Goal: Information Seeking & Learning: Learn about a topic

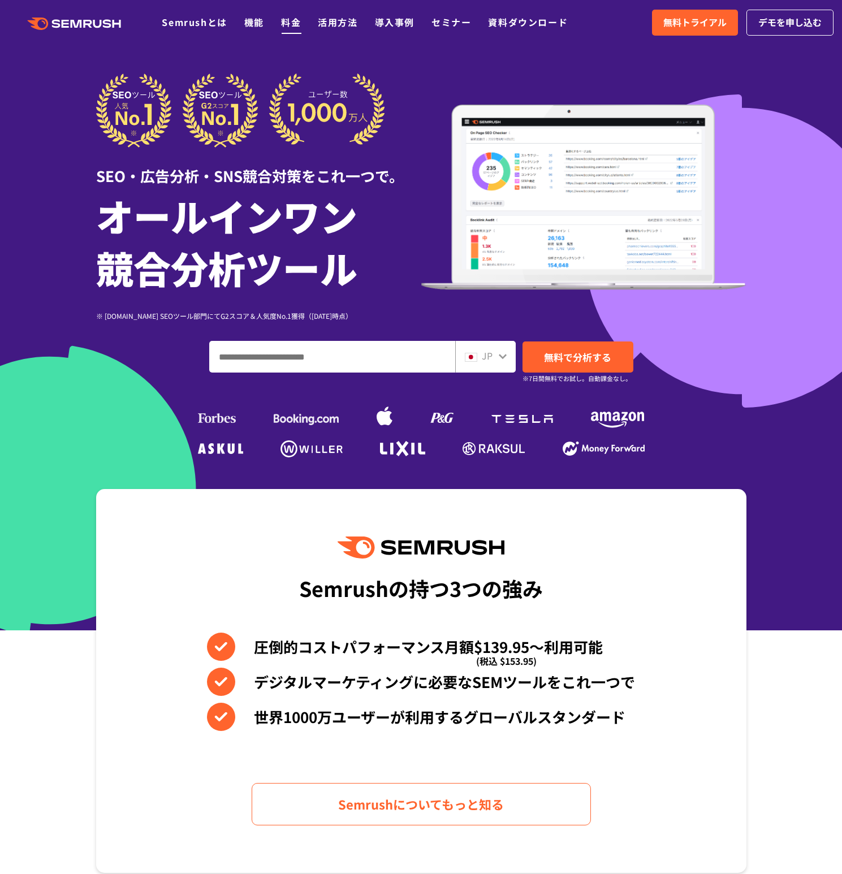
click at [285, 22] on link "料金" at bounding box center [291, 22] width 20 height 14
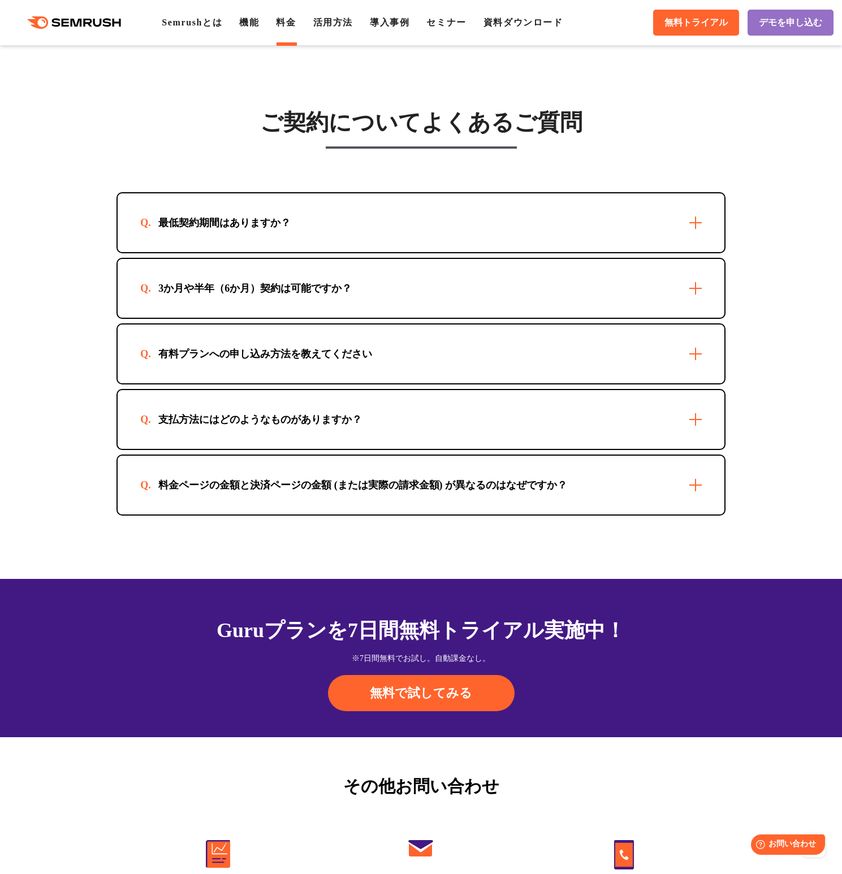
scroll to position [3164, 0]
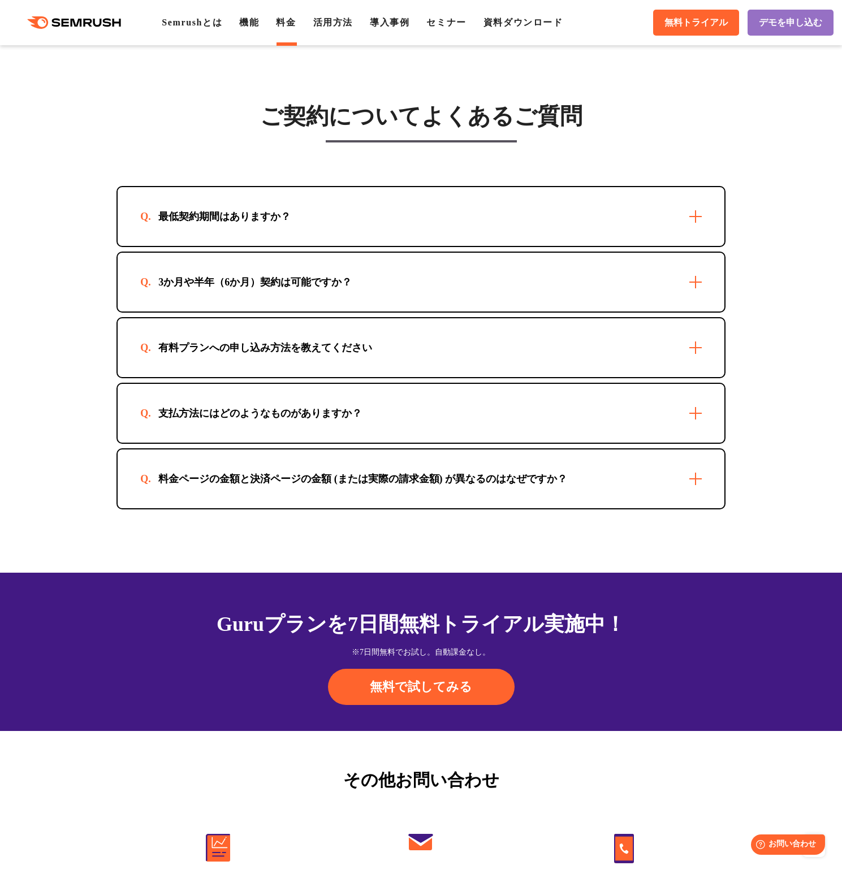
click at [343, 341] on div "有料プランへの申し込み方法を教えてください" at bounding box center [265, 348] width 250 height 14
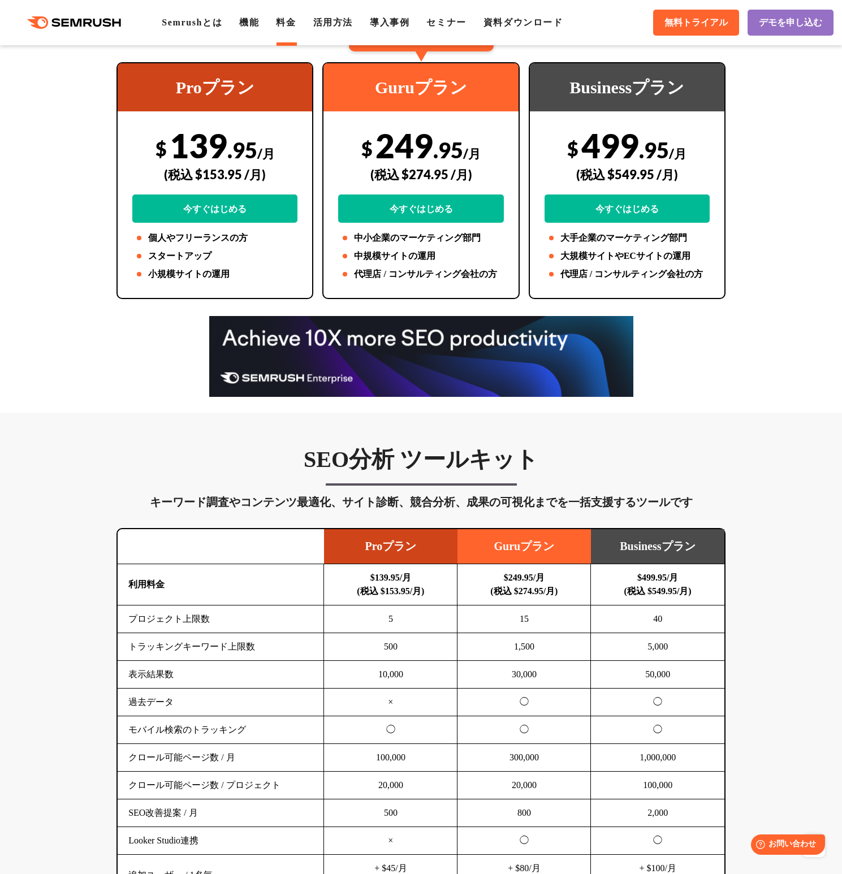
scroll to position [243, 0]
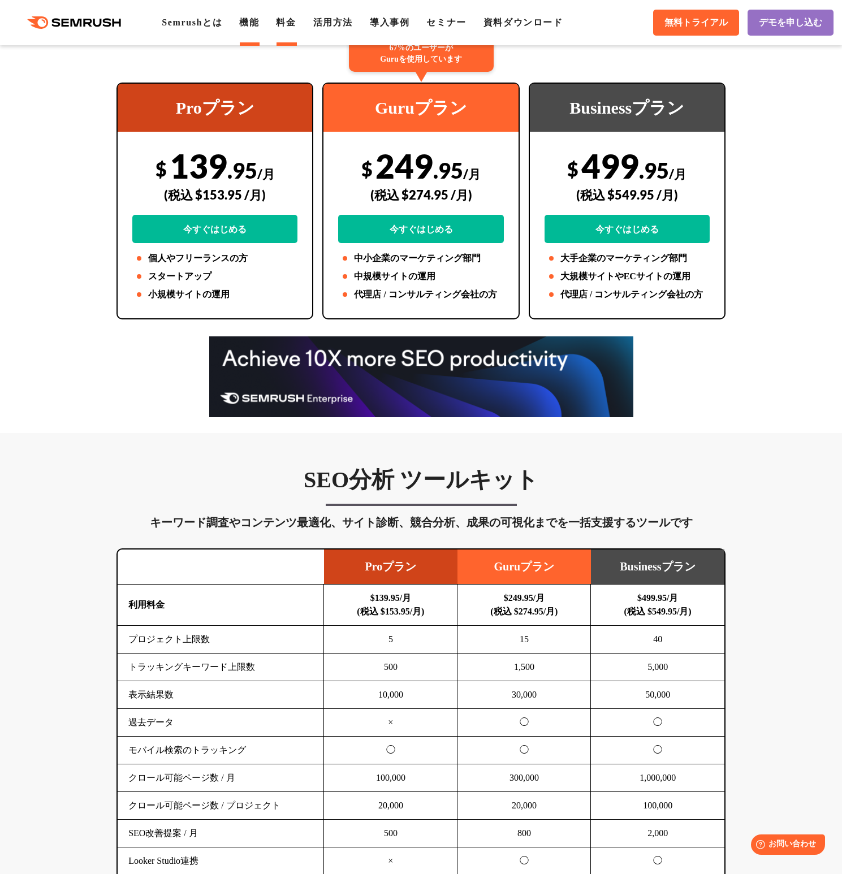
click at [259, 24] on link "機能" at bounding box center [249, 23] width 20 height 10
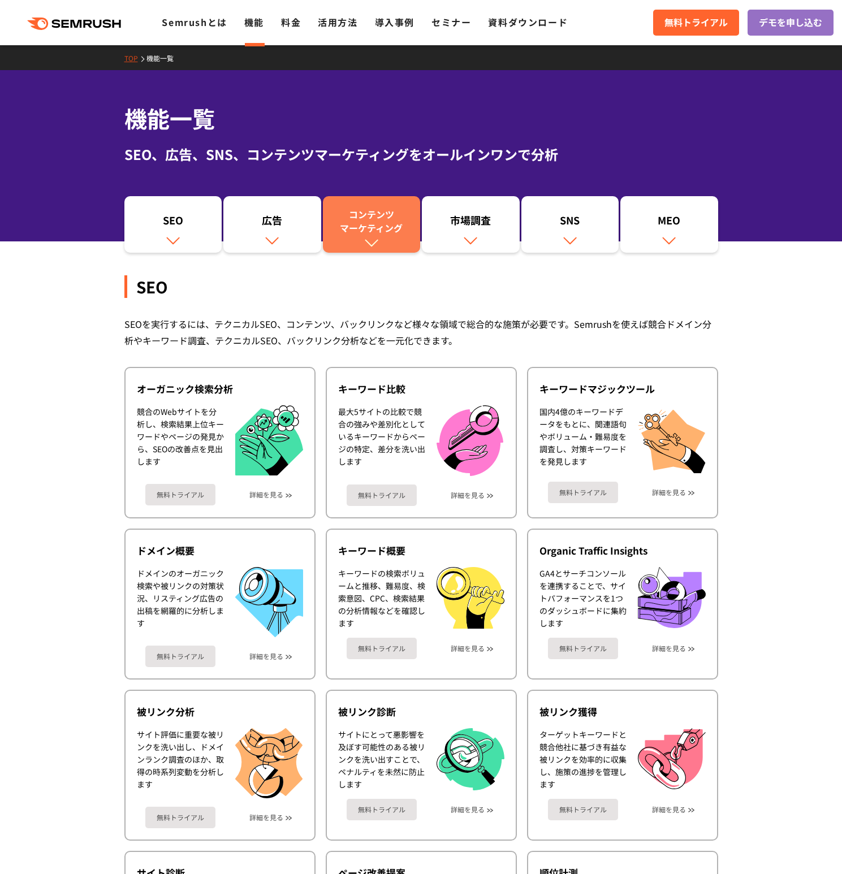
click at [391, 227] on div "コンテンツ マーケティング" at bounding box center [372, 221] width 87 height 27
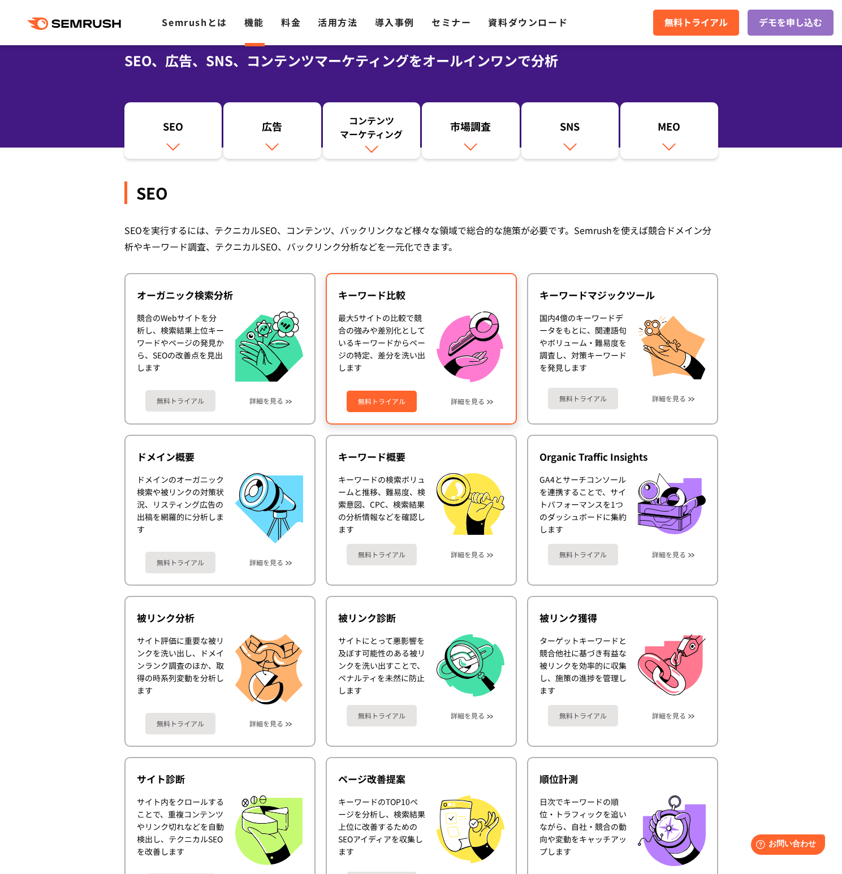
scroll to position [96, 0]
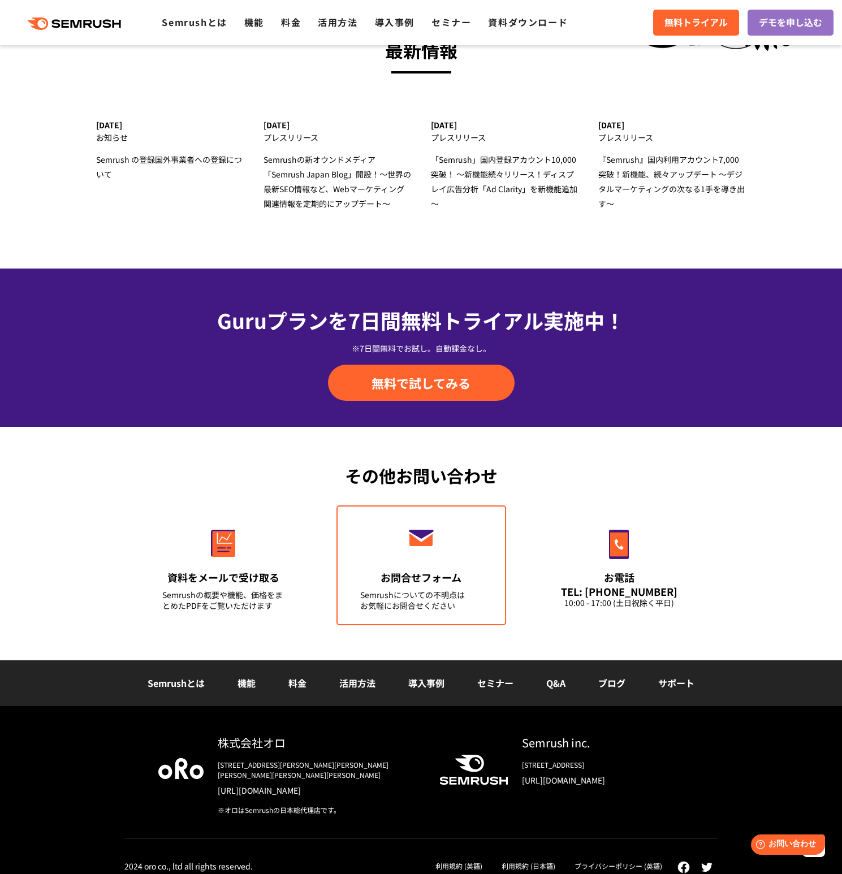
click at [428, 565] on link "お問合せフォーム Semrushについての不明点は お気軽にお問合せください" at bounding box center [422, 566] width 170 height 120
click at [290, 20] on link "料金" at bounding box center [291, 22] width 20 height 14
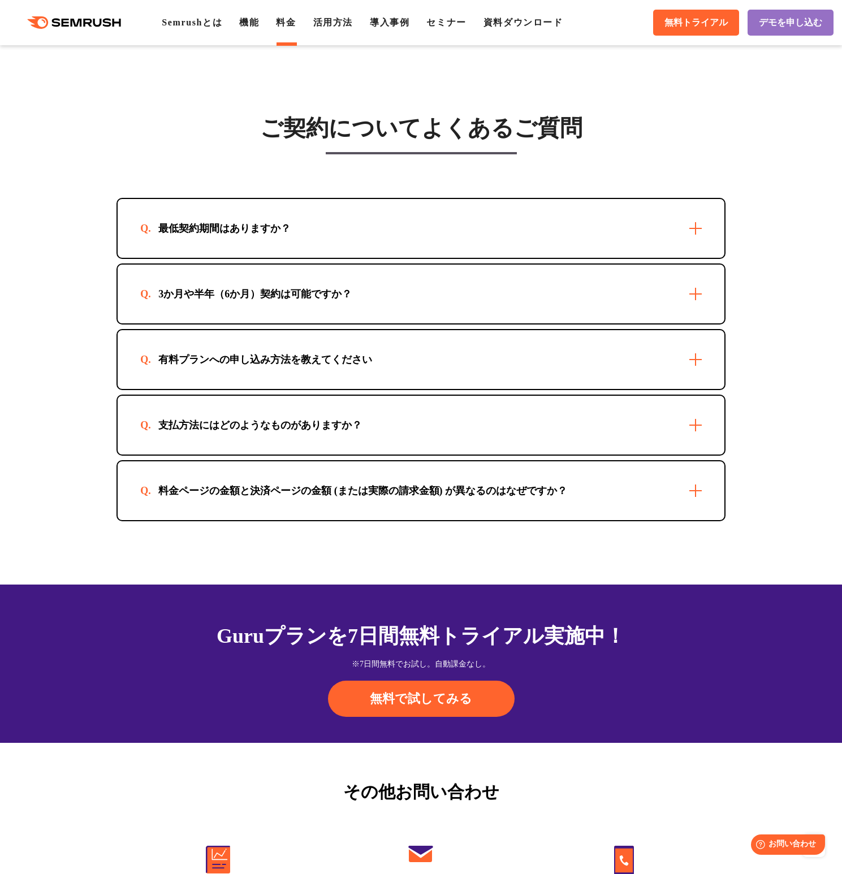
scroll to position [3452, 0]
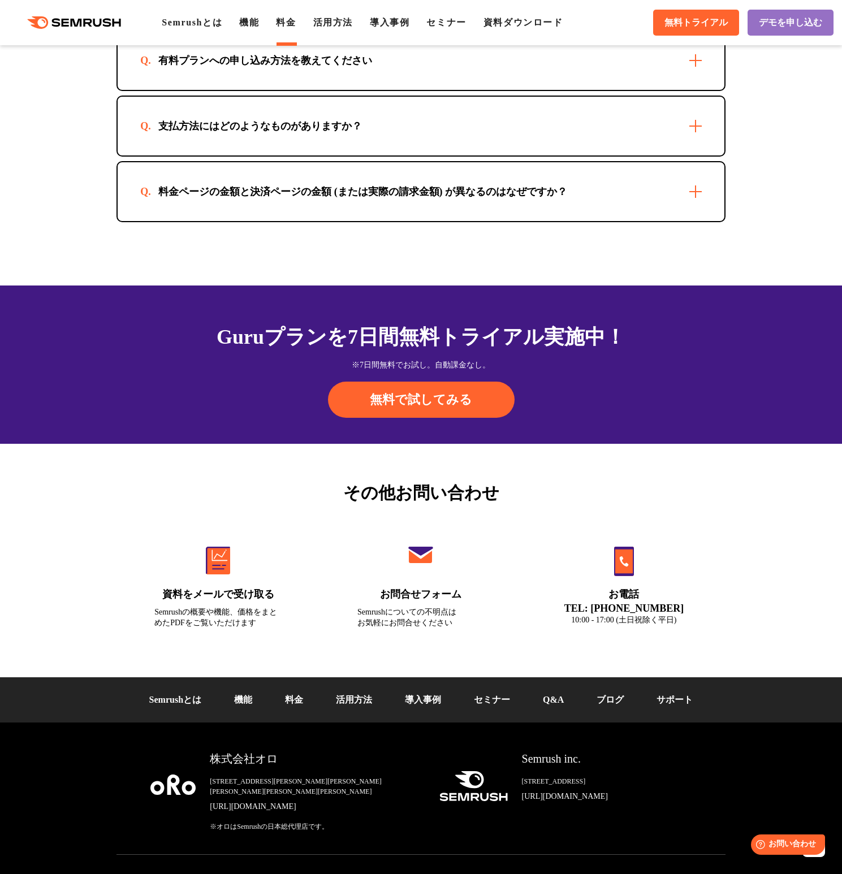
click at [555, 695] on link "Q&A" at bounding box center [553, 700] width 21 height 10
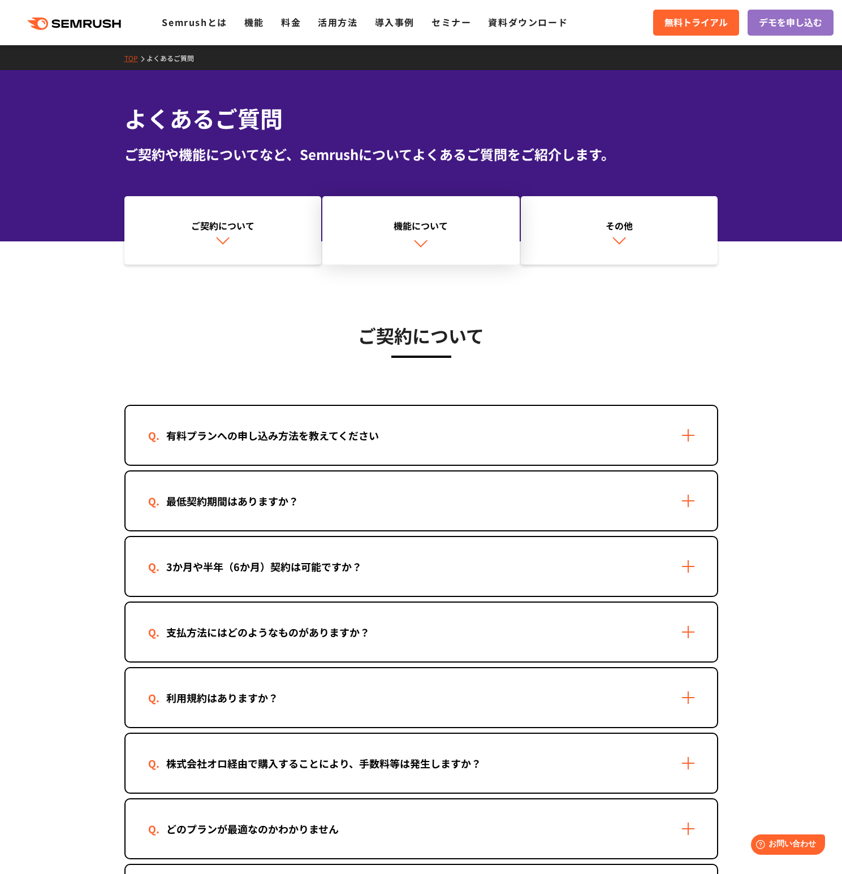
click at [426, 227] on div "機能について" at bounding box center [421, 226] width 186 height 14
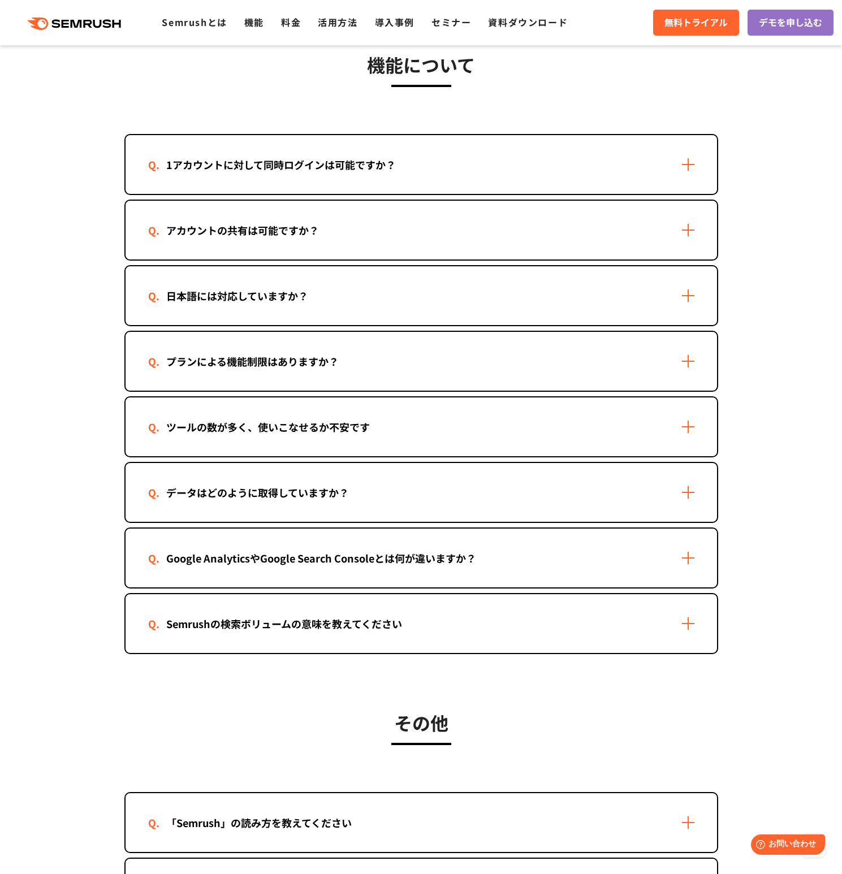
scroll to position [1520, 0]
click at [429, 170] on div "1アカウントに対して同時ログインは可能ですか？" at bounding box center [422, 164] width 592 height 59
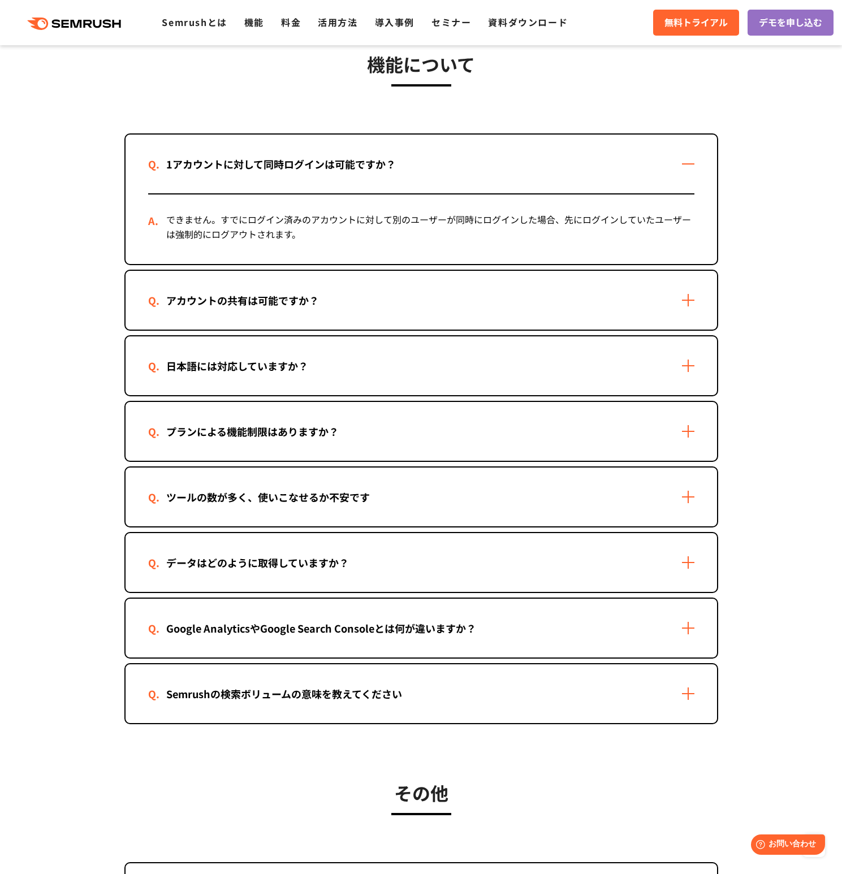
click at [463, 291] on div "アカウントの共有は可能ですか？" at bounding box center [422, 300] width 592 height 59
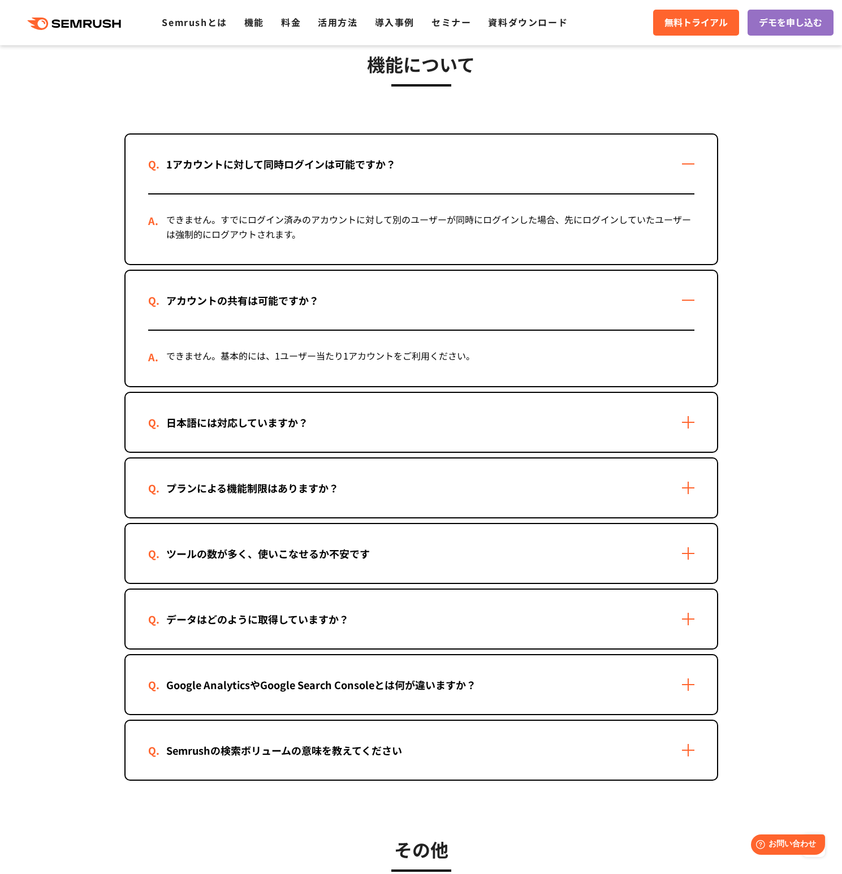
click at [468, 419] on div "日本語には対応していますか？" at bounding box center [422, 422] width 592 height 59
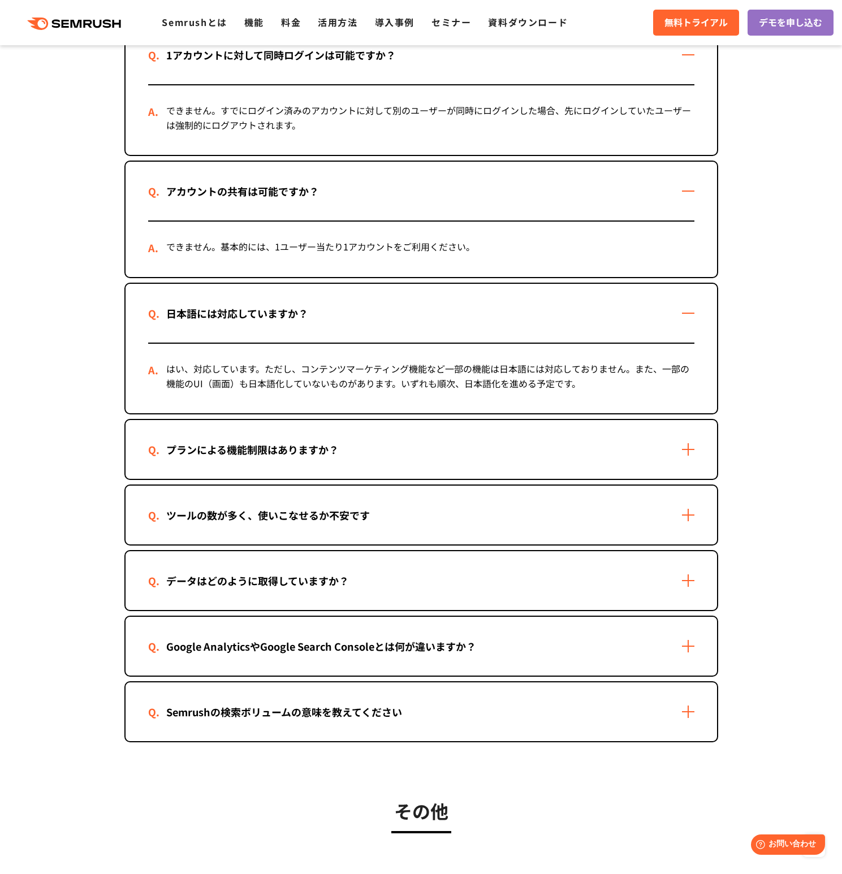
scroll to position [1647, 0]
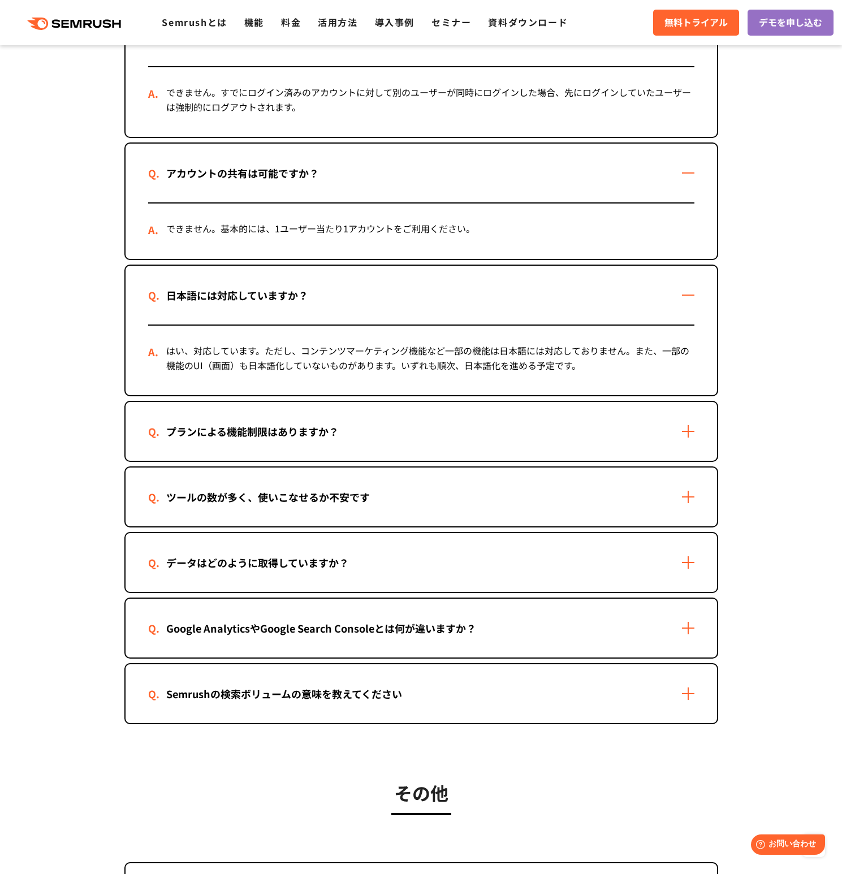
click at [476, 429] on div "プランによる機能制限はありますか？" at bounding box center [422, 431] width 592 height 59
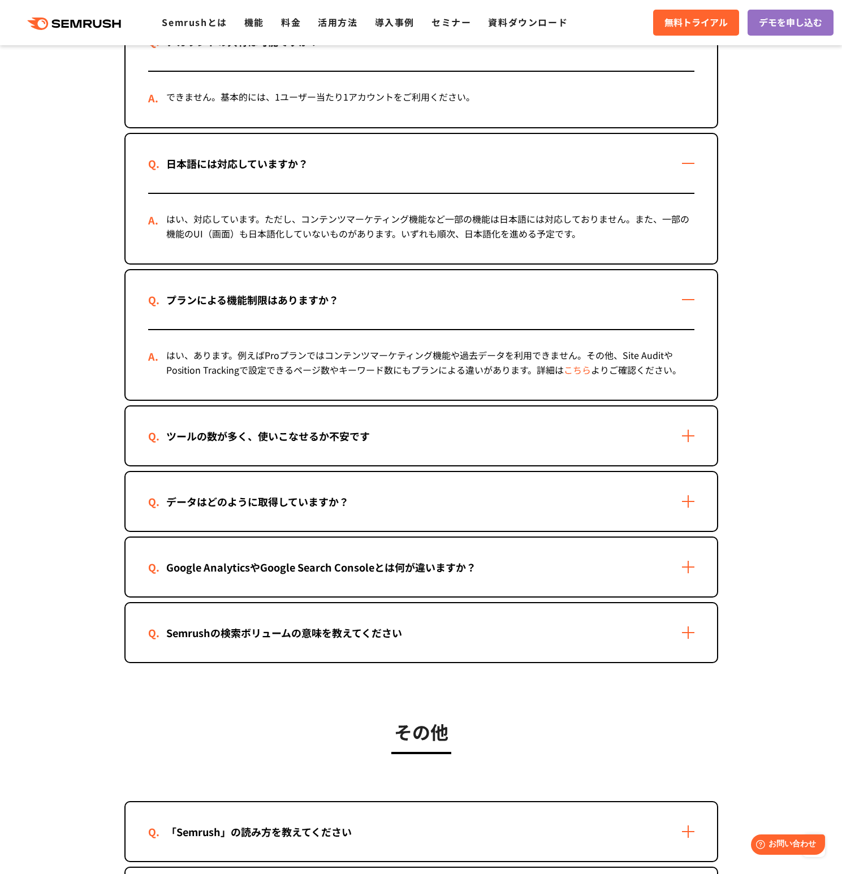
scroll to position [1805, 0]
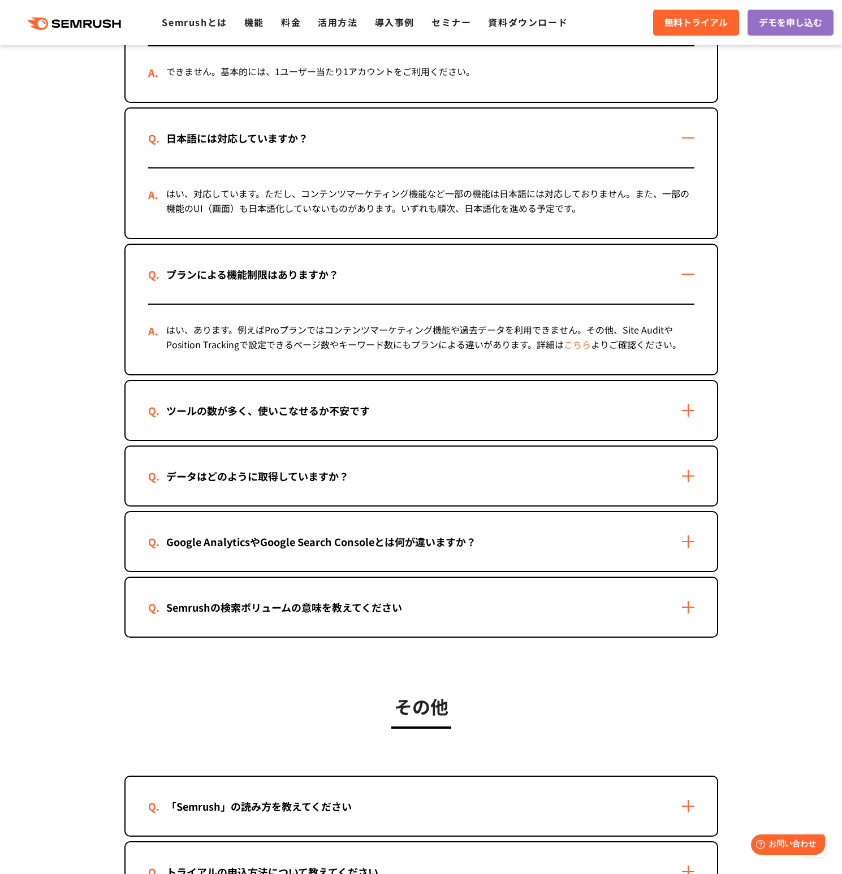
click at [485, 414] on div "ツールの数が多く、使いこなせるか不安です" at bounding box center [422, 410] width 592 height 59
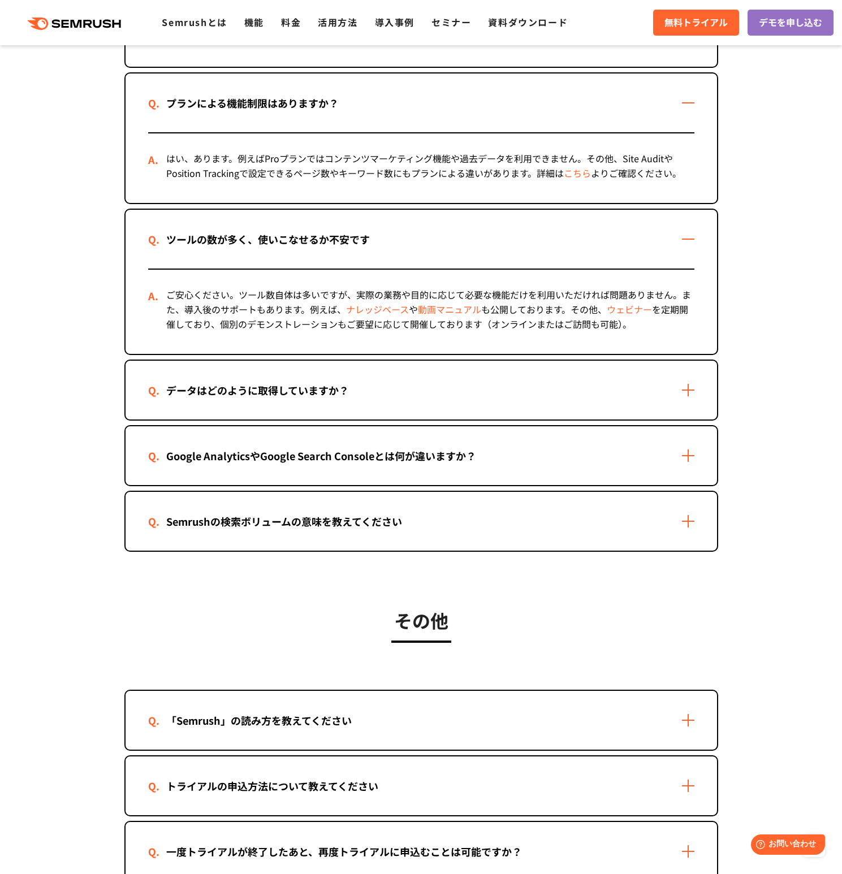
scroll to position [1976, 0]
click at [508, 450] on div "Google AnalyticsやGoogle Search Consoleとは何が違いますか？" at bounding box center [422, 455] width 592 height 59
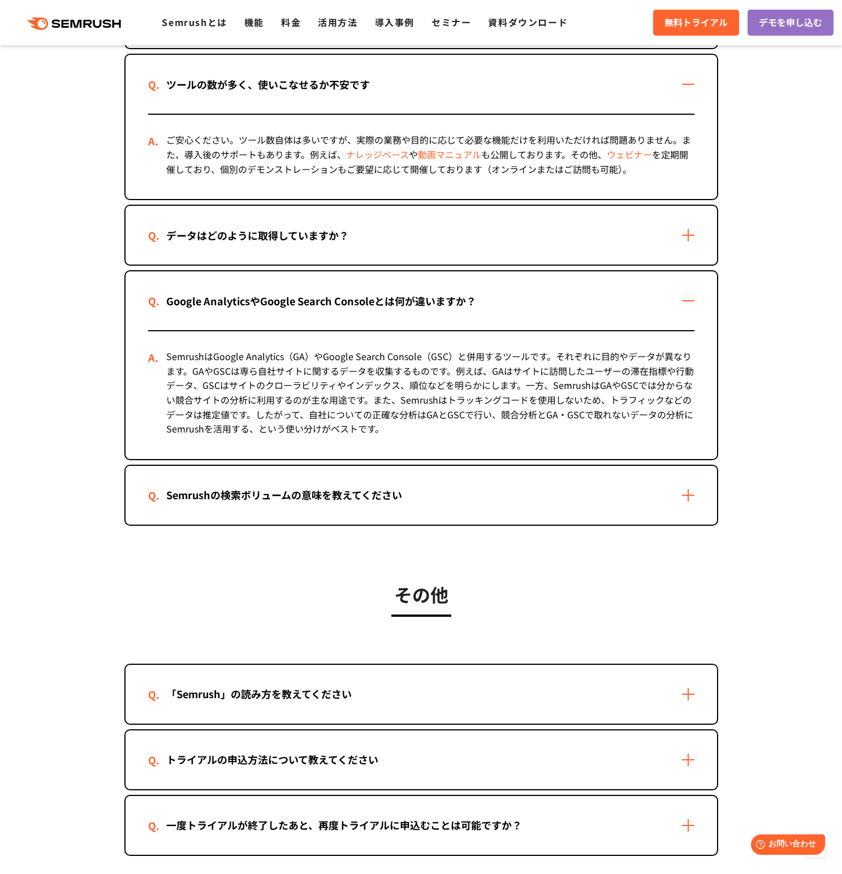
scroll to position [2141, 0]
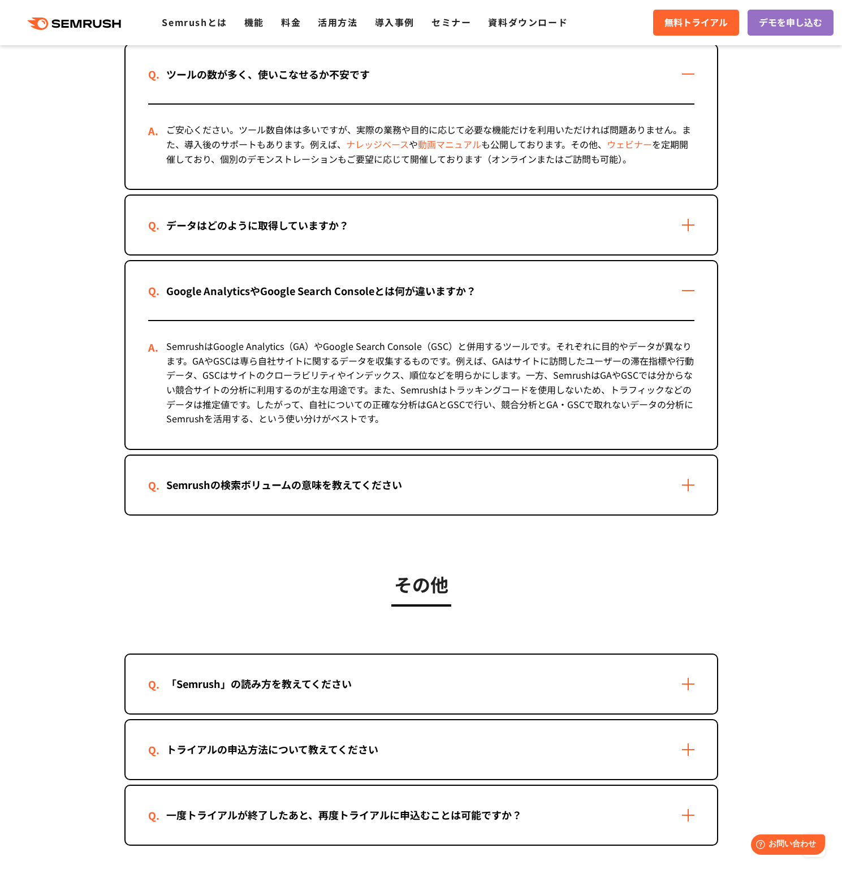
click at [481, 468] on div "Semrushの検索ボリュームの意味を教えてください" at bounding box center [422, 485] width 592 height 59
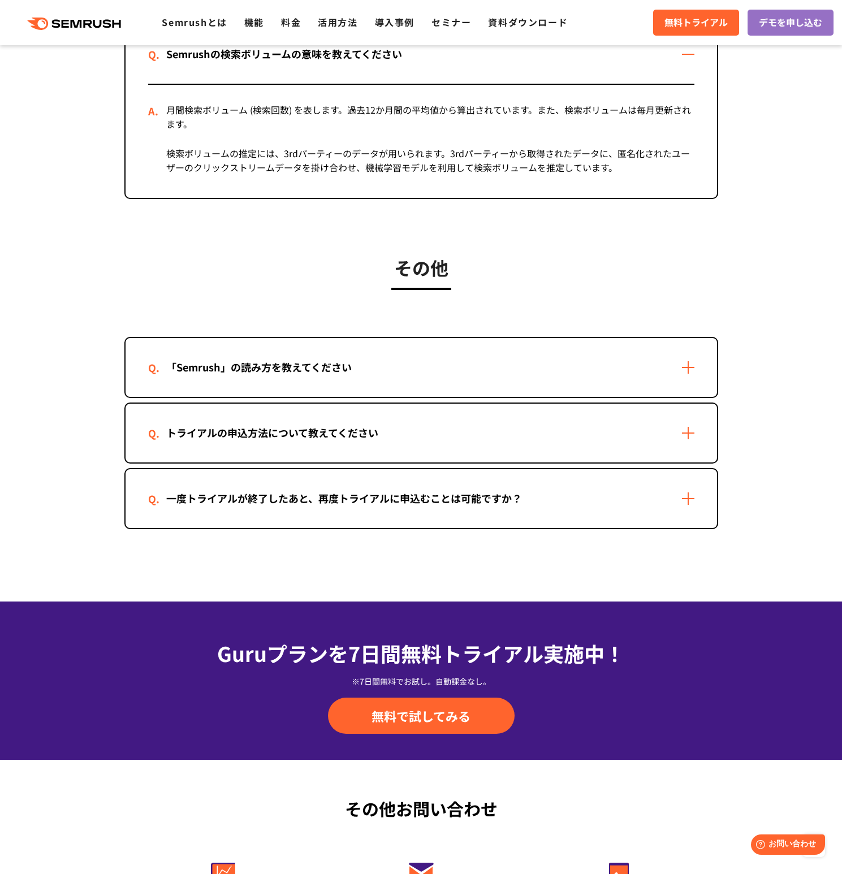
scroll to position [2608, 0]
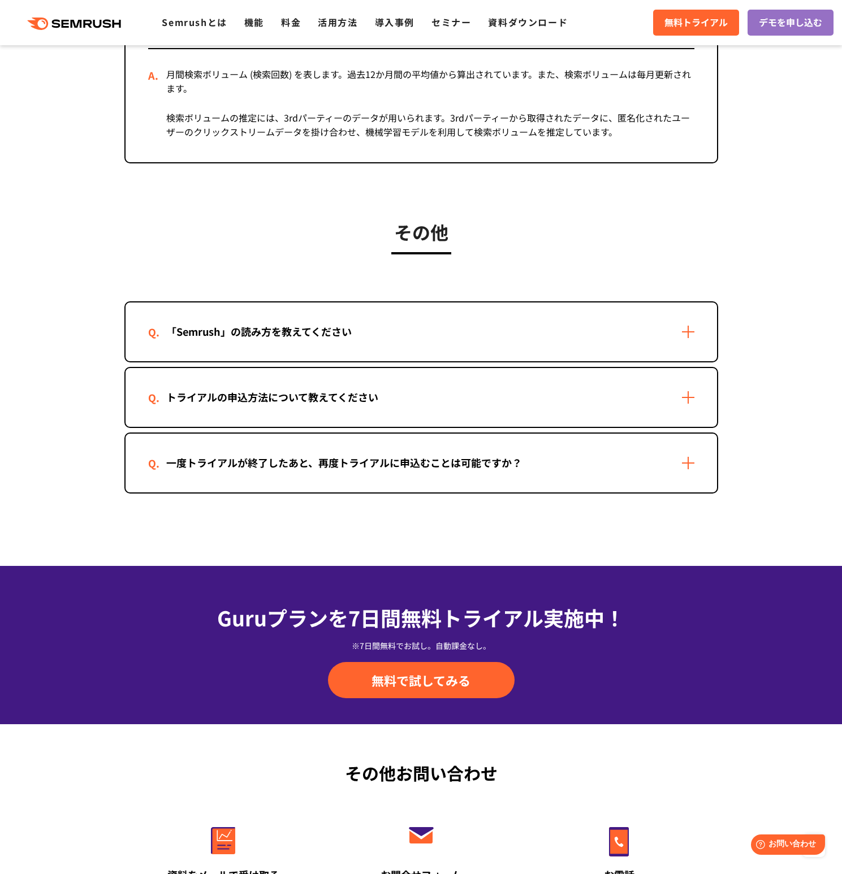
click at [515, 339] on div "「Semrush」の読み方を教えてください" at bounding box center [422, 332] width 592 height 59
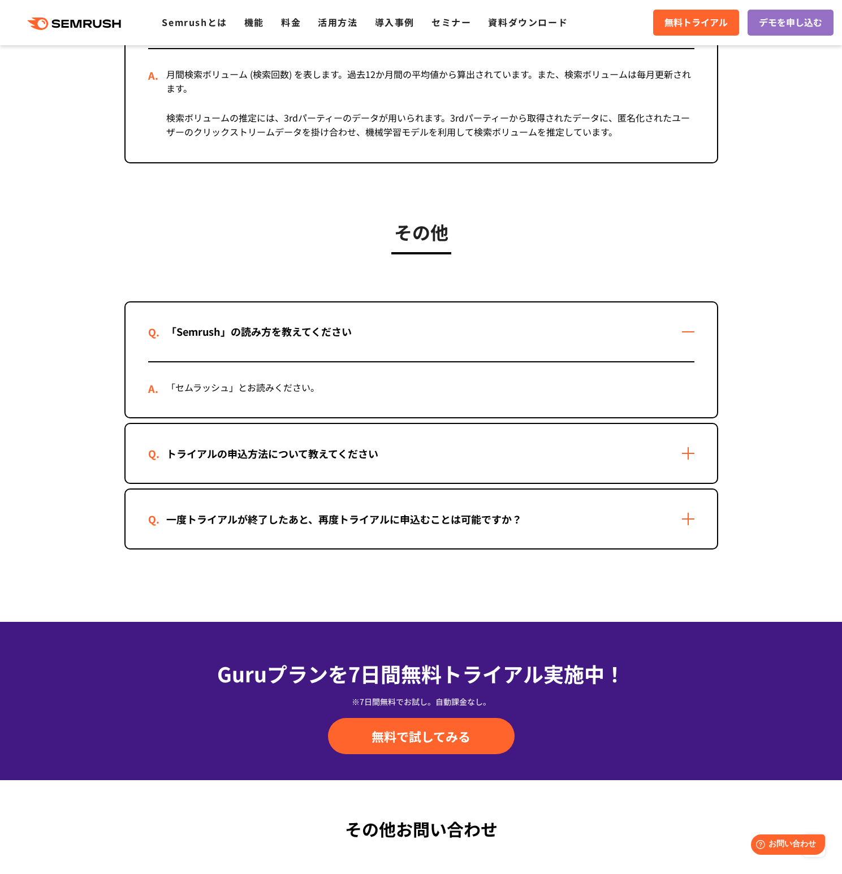
click at [455, 515] on div "一度トライアルが終了したあと、再度トライアルに申込むことは可能ですか？" at bounding box center [344, 519] width 392 height 16
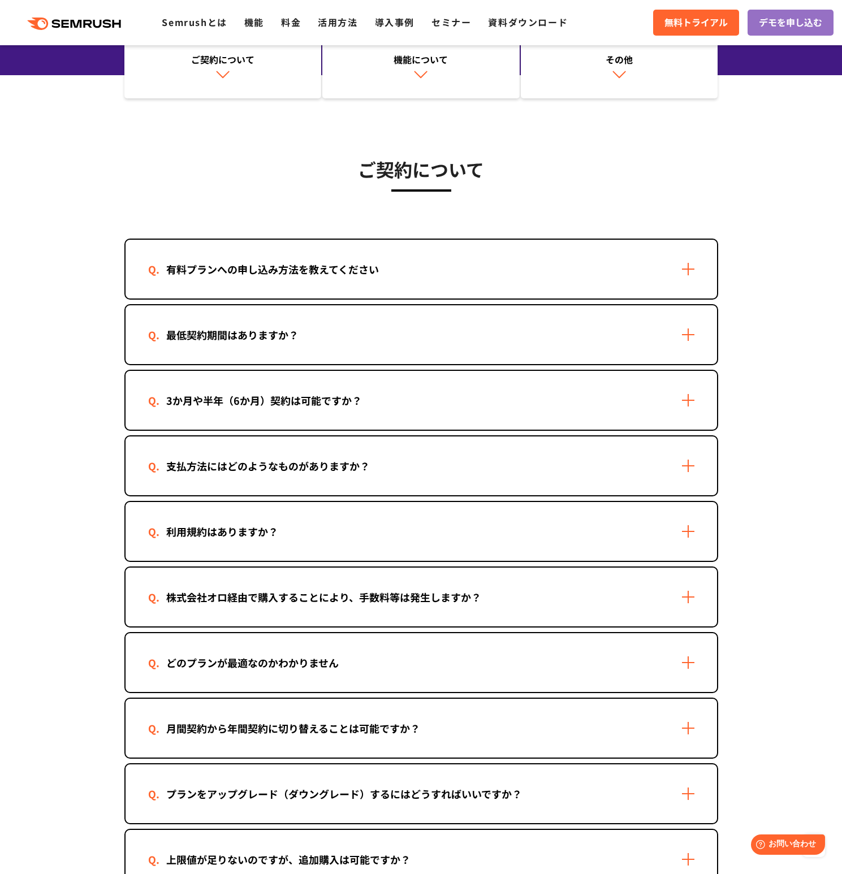
scroll to position [0, 0]
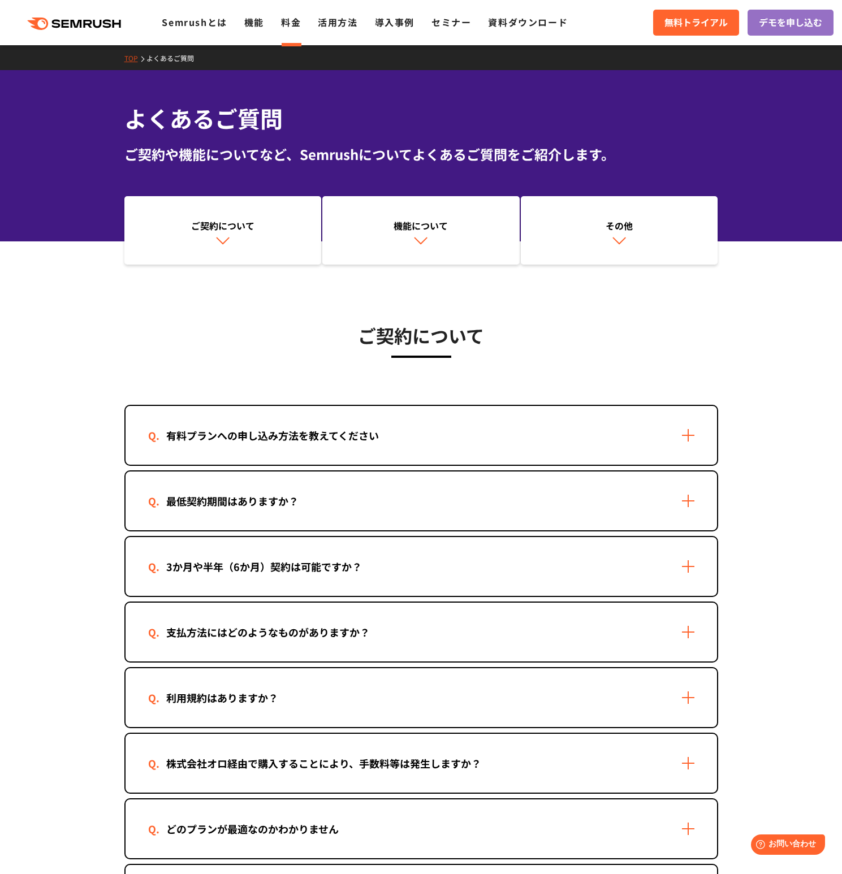
click at [286, 23] on link "料金" at bounding box center [291, 22] width 20 height 14
